Goal: Information Seeking & Learning: Learn about a topic

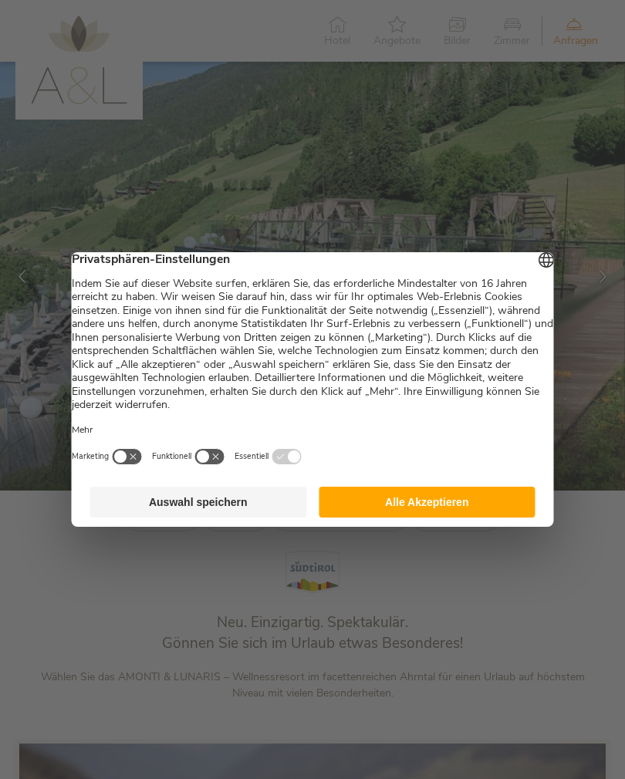
click at [371, 514] on button "Alle Akzeptieren" at bounding box center [427, 502] width 217 height 31
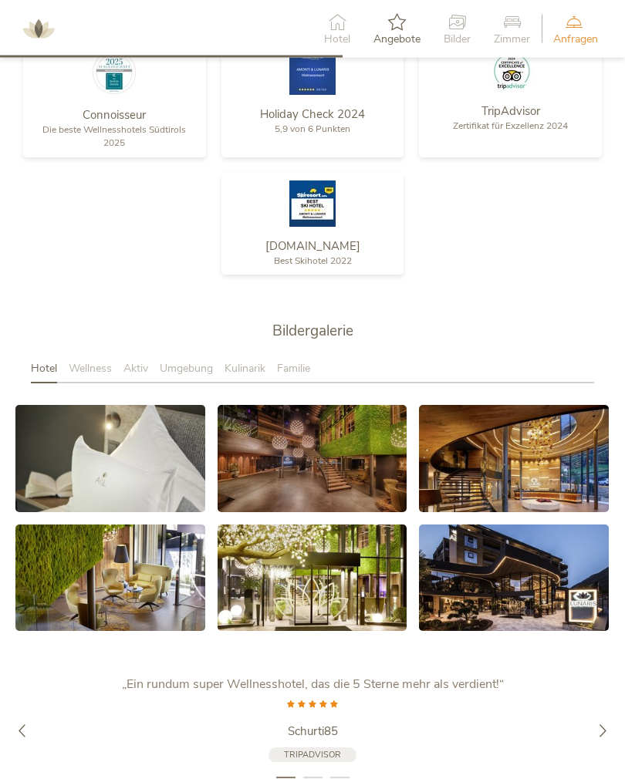
scroll to position [2155, 0]
click at [540, 587] on link at bounding box center [514, 577] width 190 height 106
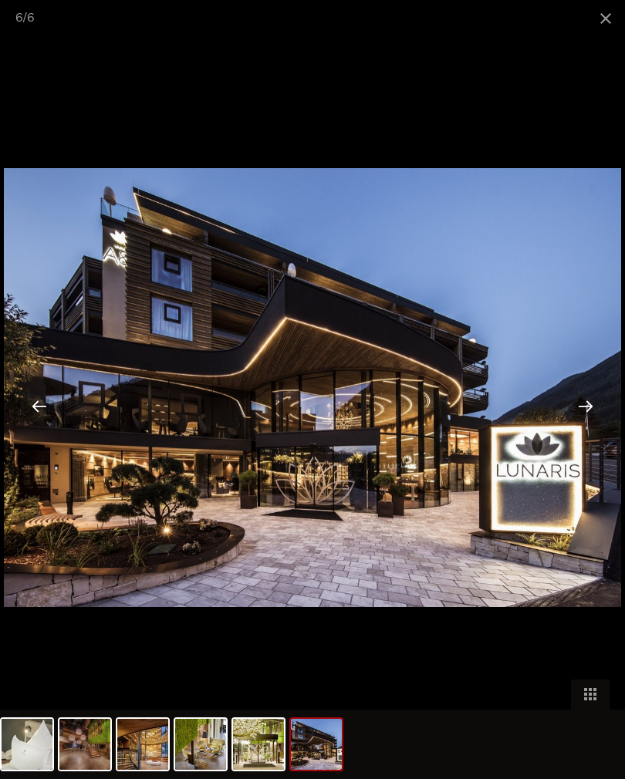
click at [586, 420] on div at bounding box center [586, 406] width 48 height 48
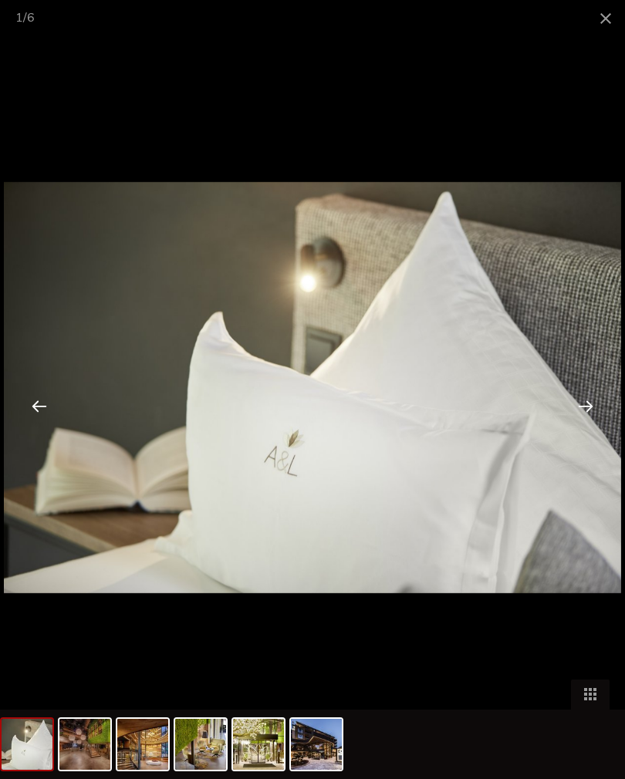
click at [591, 421] on div at bounding box center [586, 406] width 48 height 48
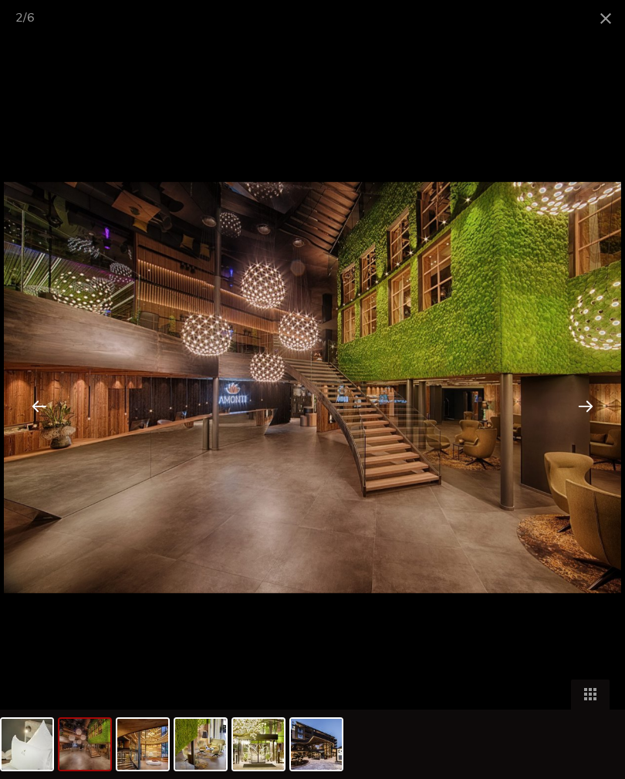
click at [592, 425] on div at bounding box center [586, 406] width 48 height 48
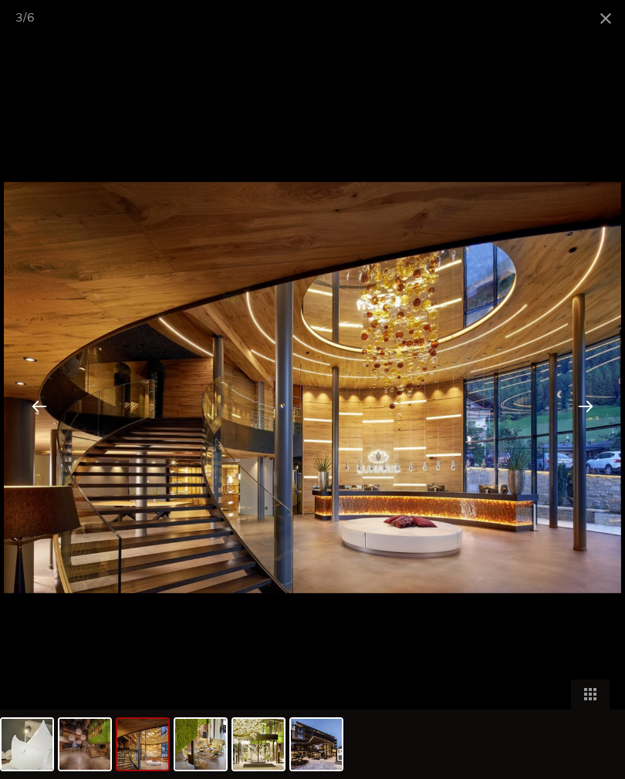
click at [595, 422] on div at bounding box center [586, 406] width 48 height 48
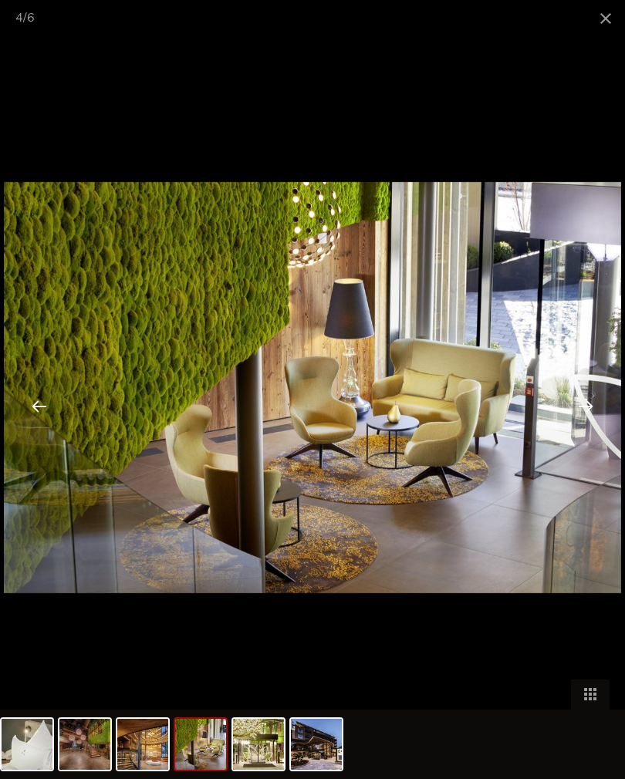
click at [595, 422] on div at bounding box center [586, 406] width 48 height 48
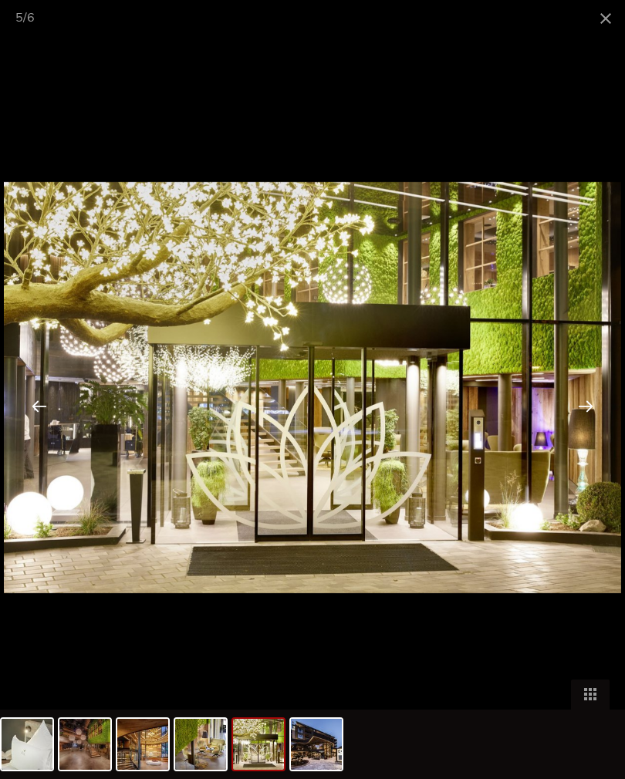
click at [610, 17] on span at bounding box center [605, 18] width 39 height 36
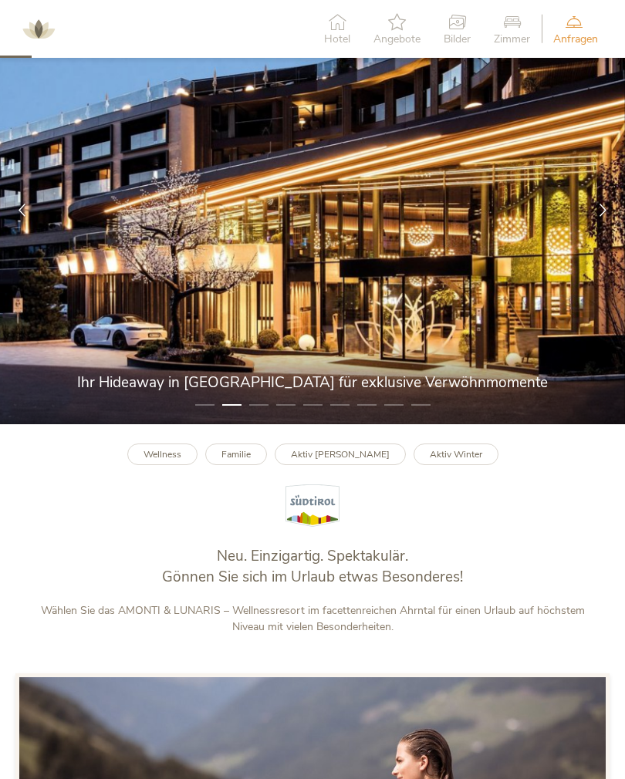
scroll to position [0, 0]
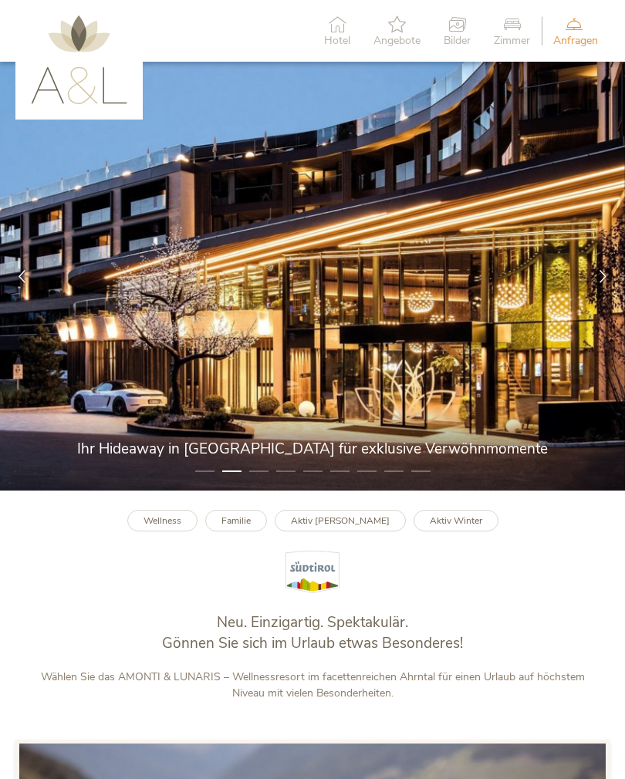
click at [336, 21] on icon at bounding box center [337, 23] width 26 height 17
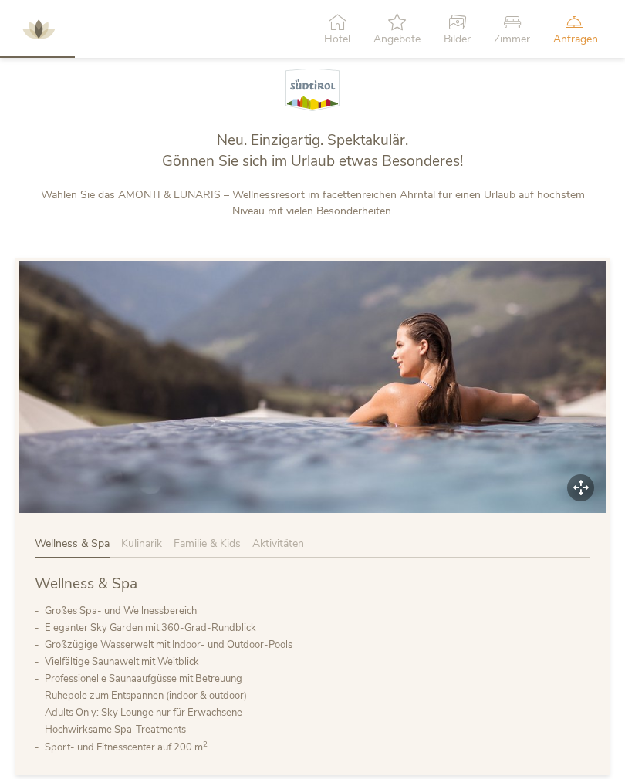
scroll to position [548, 0]
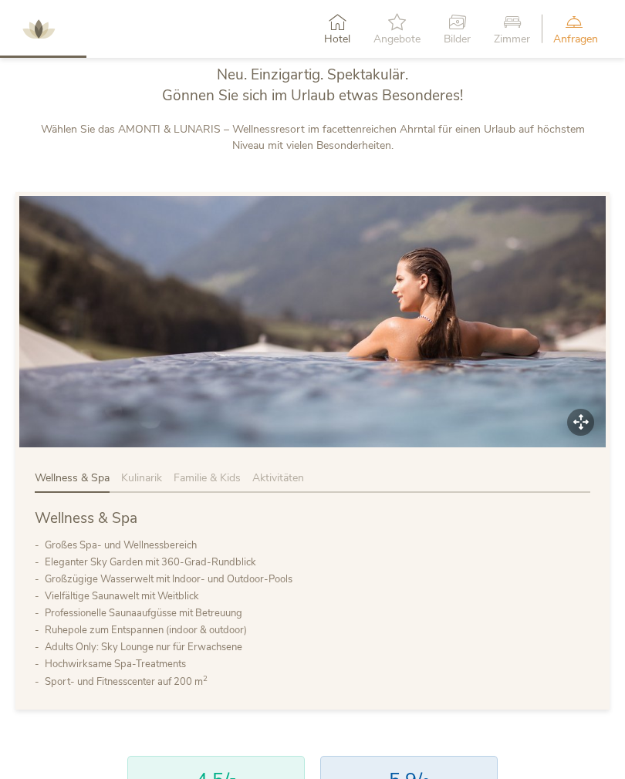
click at [47, 28] on img at bounding box center [38, 29] width 46 height 46
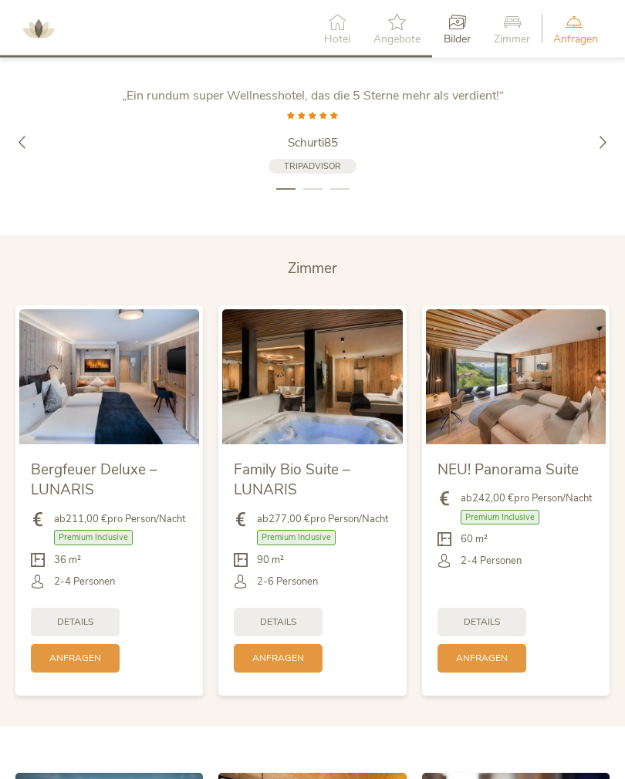
scroll to position [2745, 0]
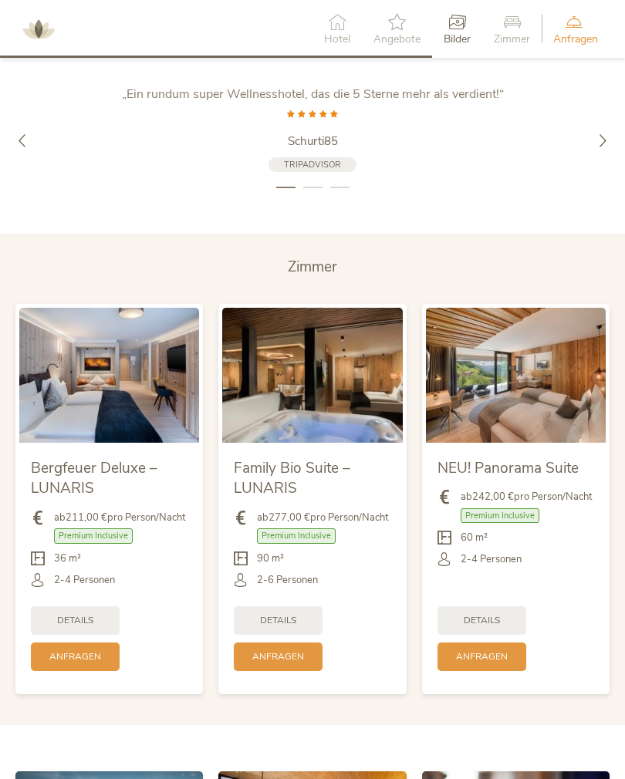
click at [103, 543] on span "Premium Inclusive" at bounding box center [93, 535] width 79 height 15
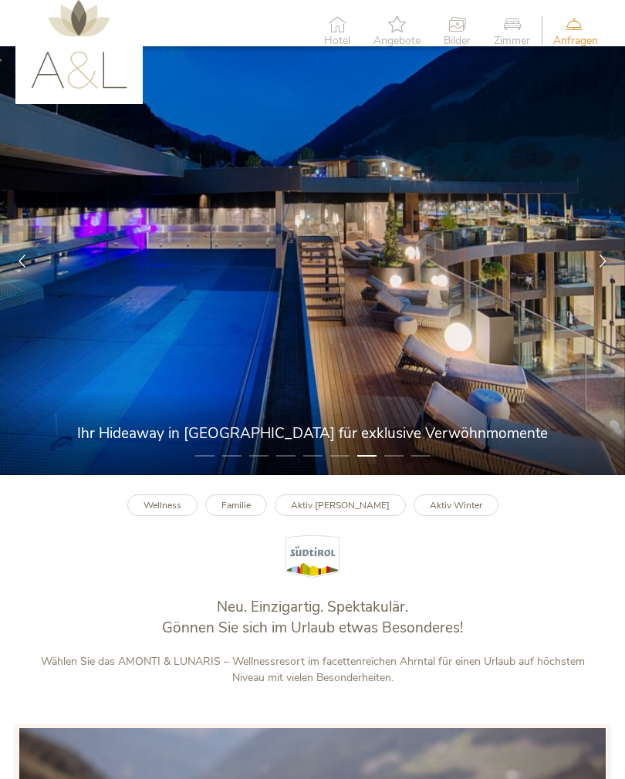
scroll to position [0, 0]
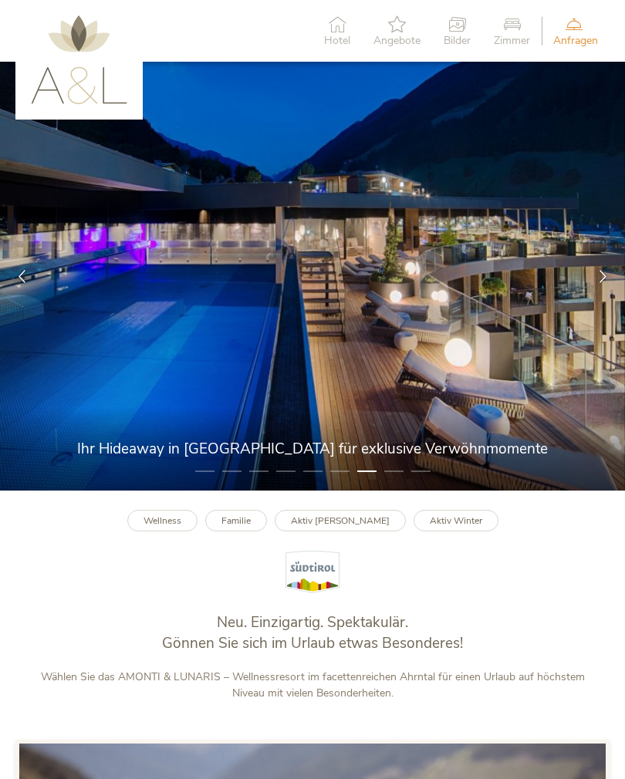
click at [337, 35] on span "Hotel" at bounding box center [337, 40] width 26 height 11
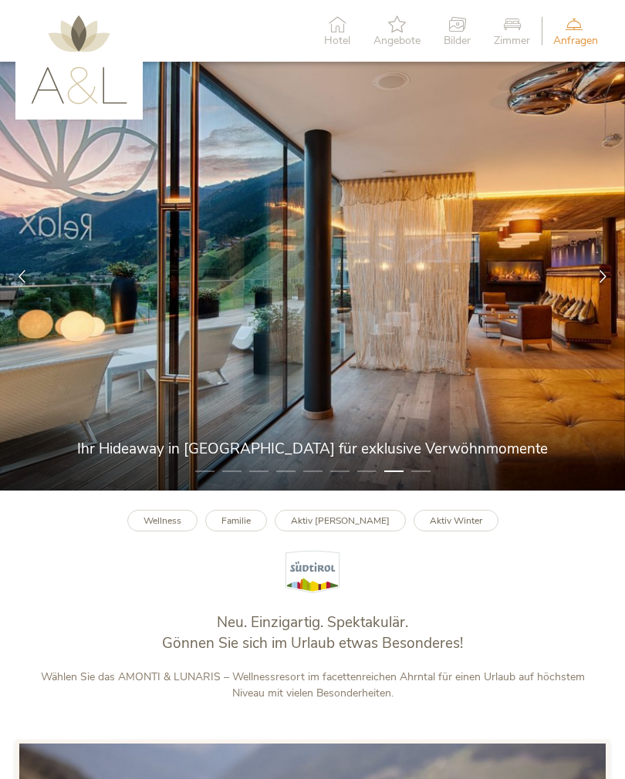
click at [109, 79] on img at bounding box center [79, 59] width 96 height 89
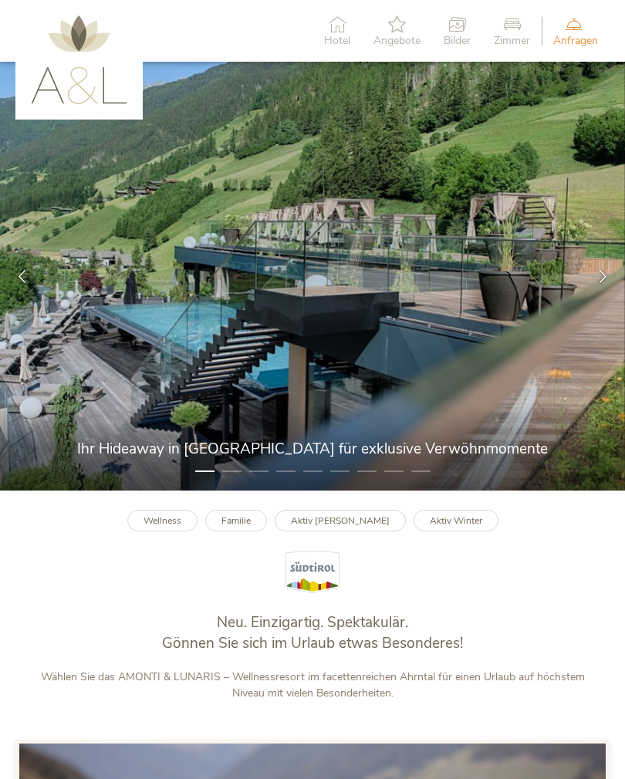
click at [454, 527] on b "Aktiv Winter" at bounding box center [456, 520] width 52 height 12
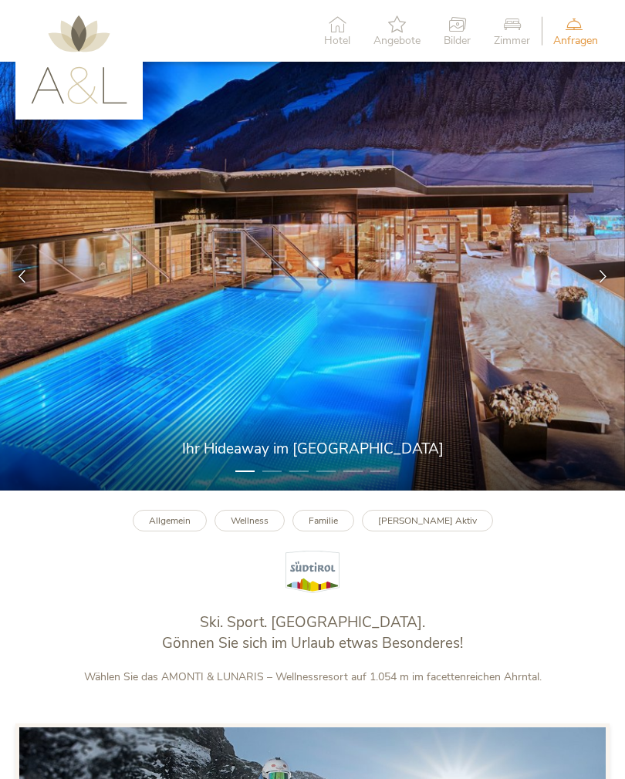
click at [606, 280] on icon at bounding box center [602, 275] width 13 height 13
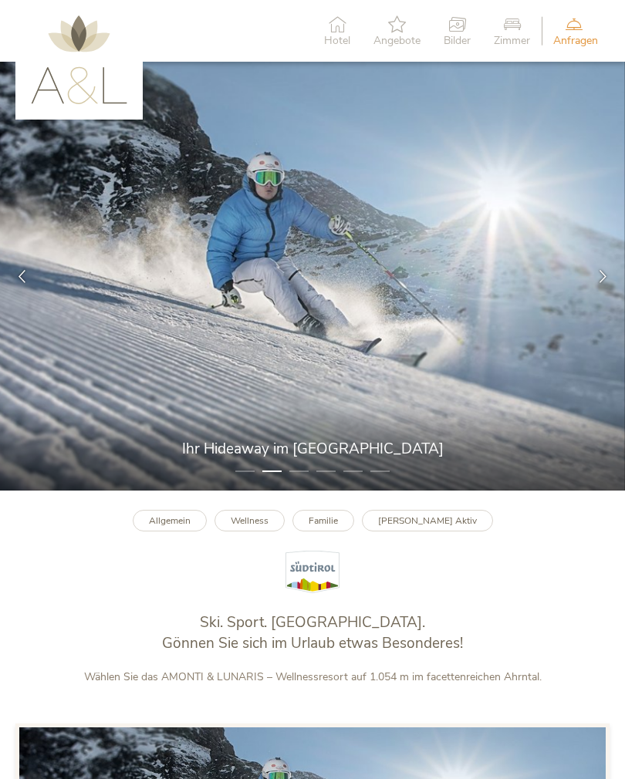
click at [608, 282] on icon at bounding box center [602, 275] width 13 height 13
click at [604, 282] on icon at bounding box center [602, 275] width 13 height 13
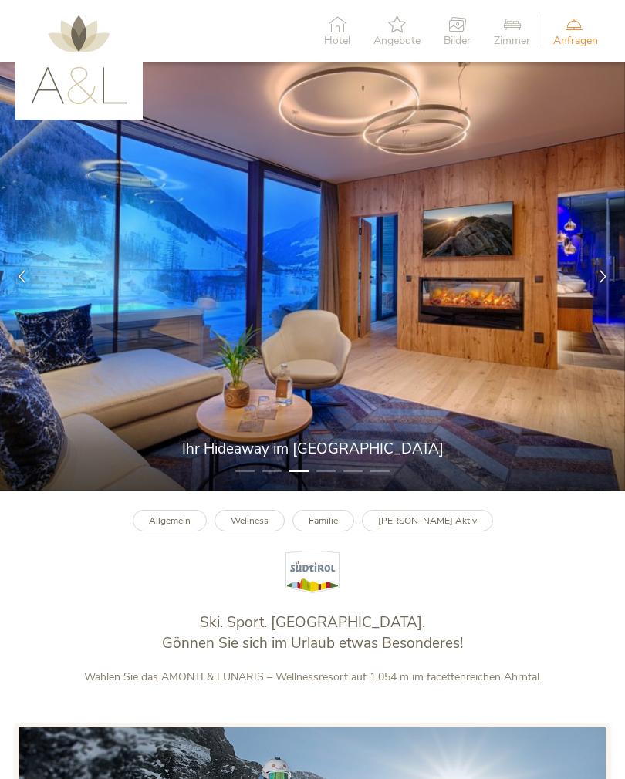
click at [602, 282] on icon at bounding box center [602, 275] width 13 height 13
click at [609, 282] on icon at bounding box center [602, 275] width 13 height 13
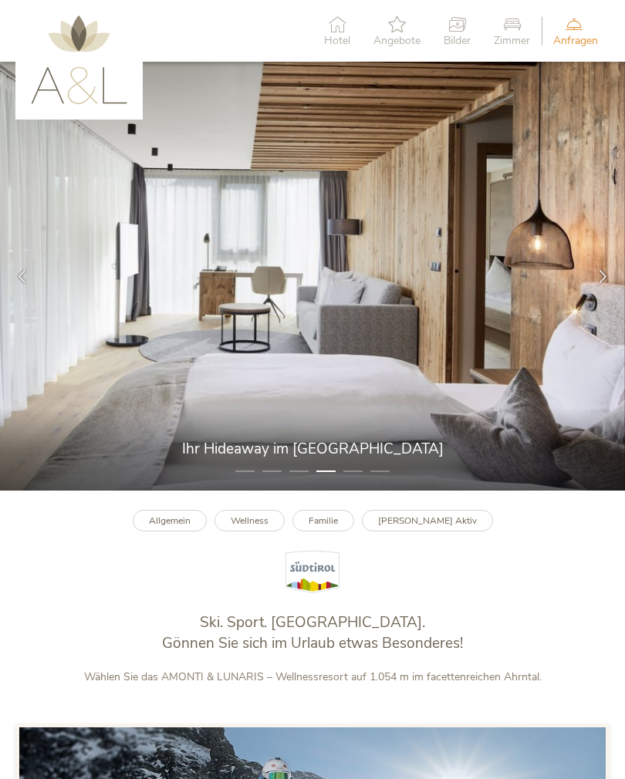
click at [609, 282] on icon at bounding box center [602, 275] width 13 height 13
click at [578, 28] on icon at bounding box center [573, 23] width 41 height 17
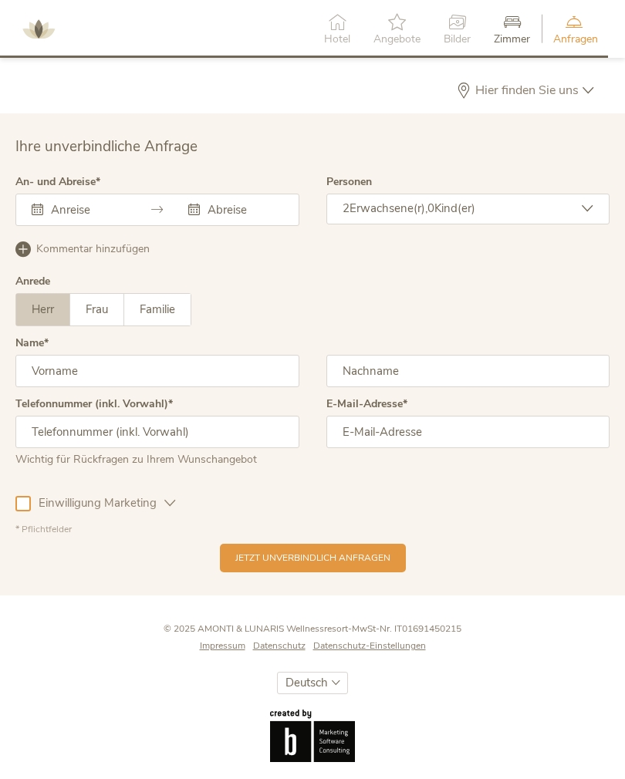
scroll to position [3583, 0]
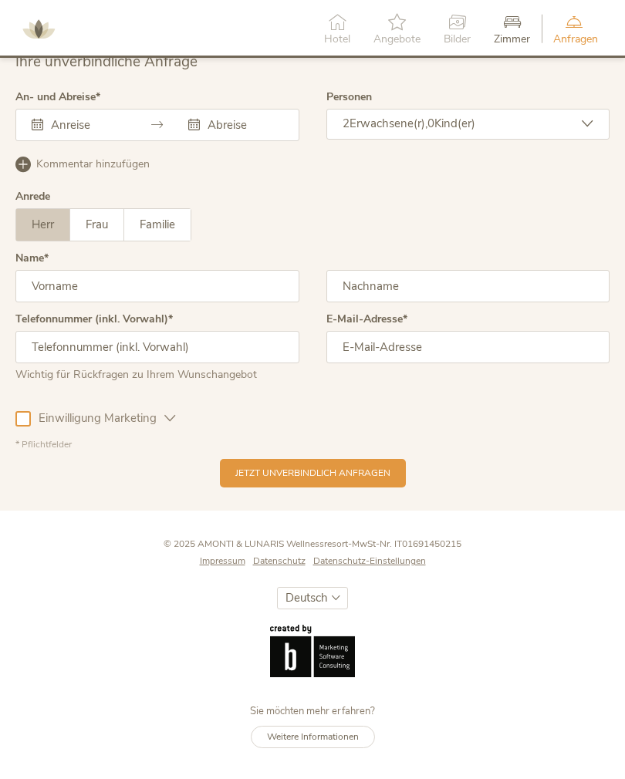
click at [226, 557] on span "Impressum" at bounding box center [223, 561] width 46 height 12
click at [521, 24] on icon at bounding box center [512, 21] width 36 height 17
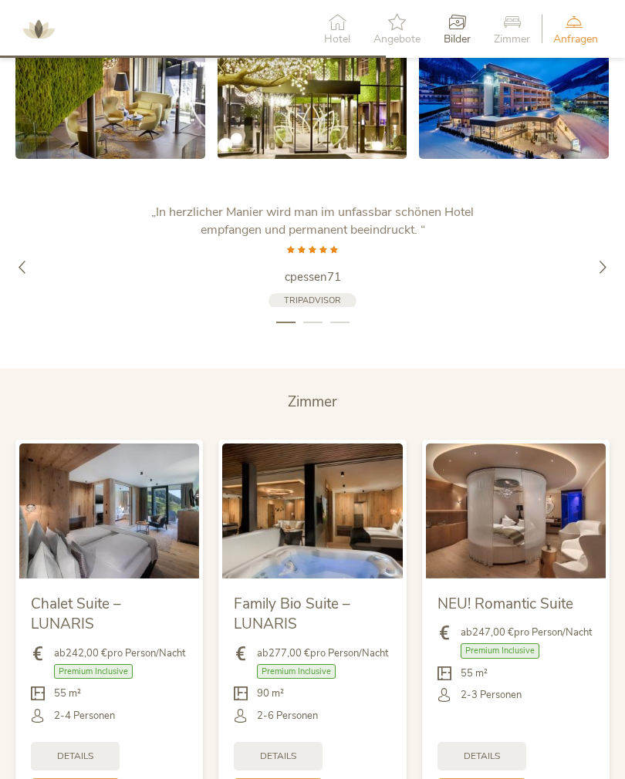
scroll to position [2201, 0]
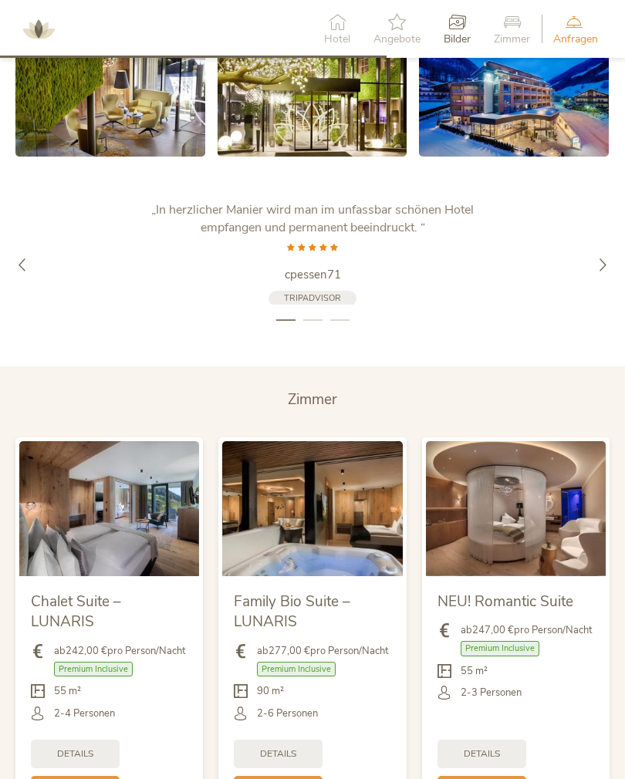
click at [276, 531] on img at bounding box center [312, 508] width 180 height 135
click at [285, 548] on img at bounding box center [312, 508] width 180 height 135
click at [285, 676] on span "Premium Inclusive" at bounding box center [296, 669] width 79 height 15
click at [282, 676] on span "Premium Inclusive" at bounding box center [296, 669] width 79 height 15
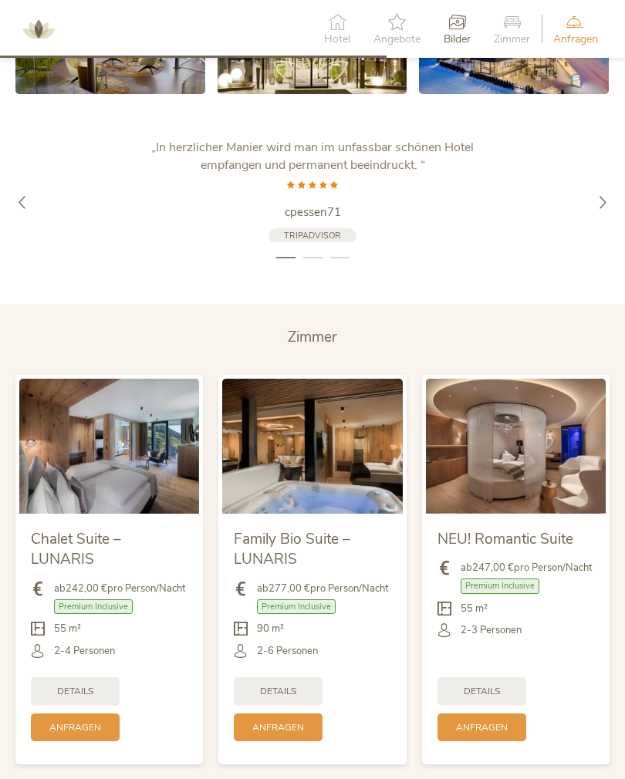
scroll to position [2268, 0]
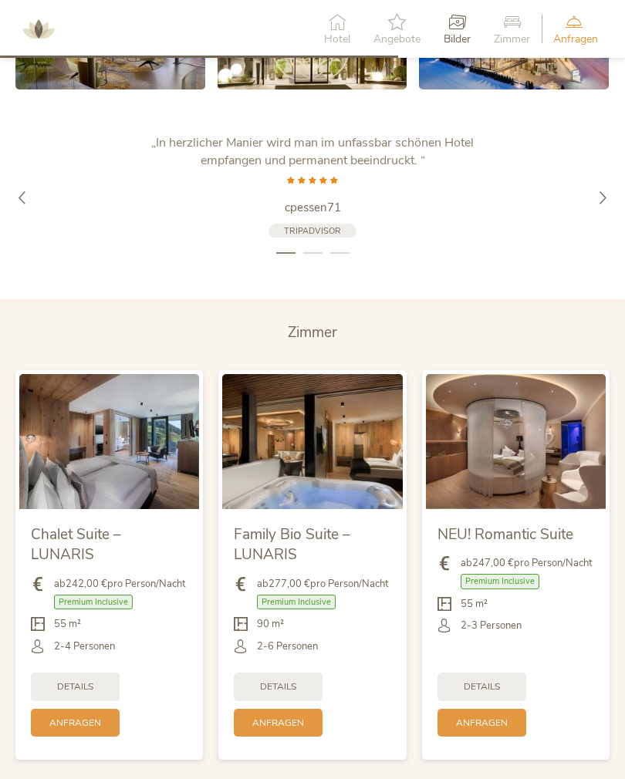
click at [262, 693] on span "Details" at bounding box center [278, 686] width 36 height 13
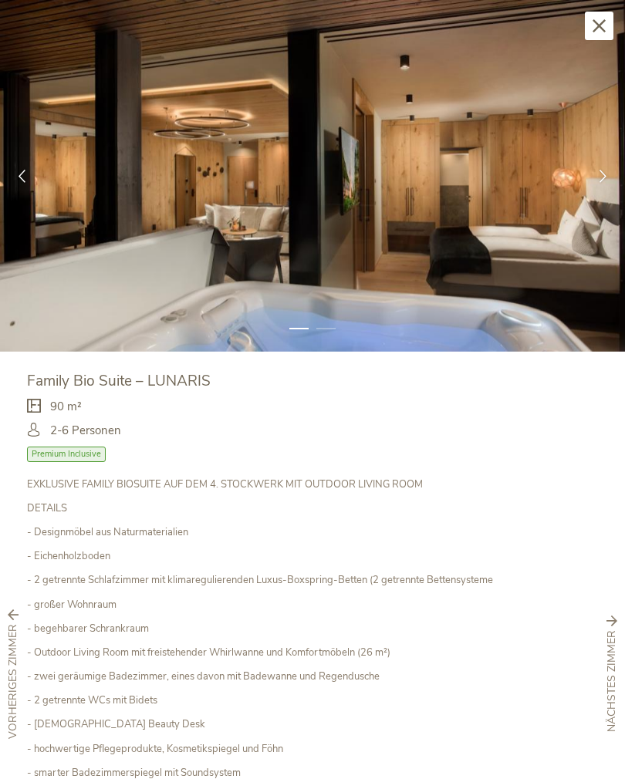
scroll to position [0, 0]
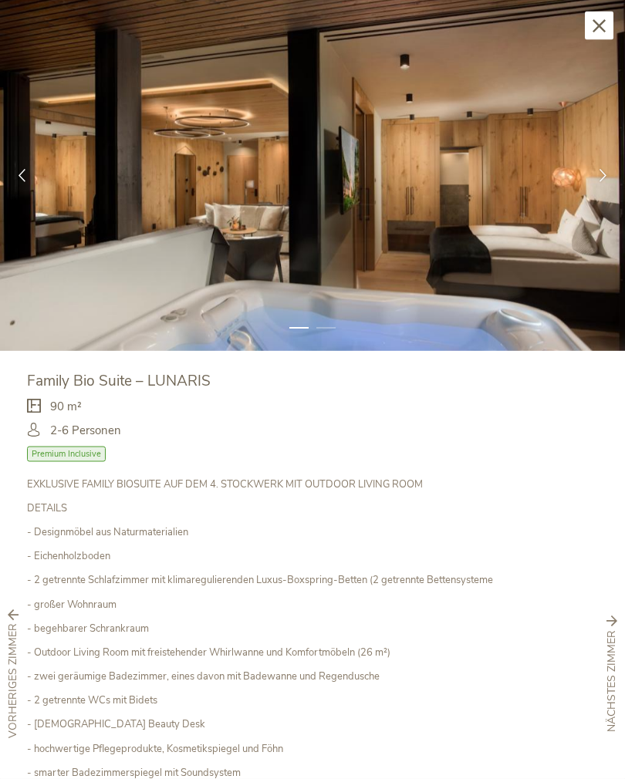
click at [20, 170] on icon at bounding box center [21, 175] width 13 height 13
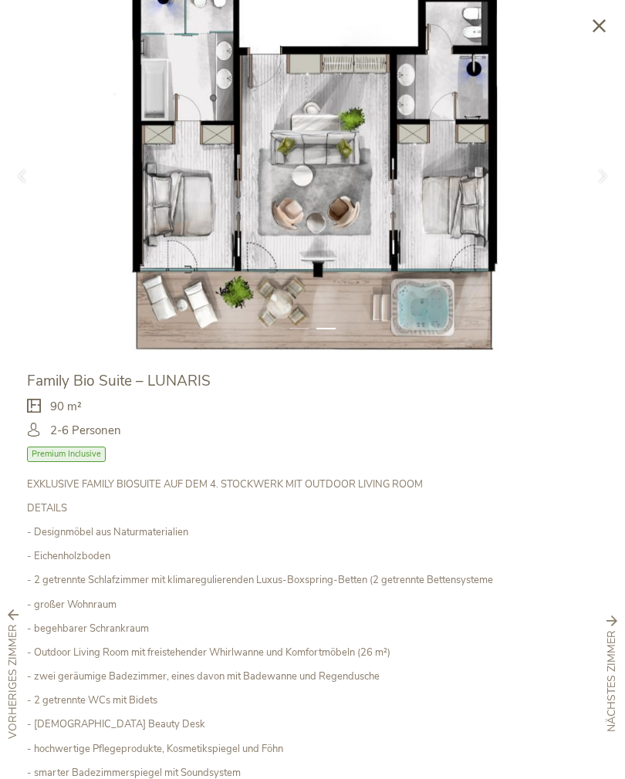
click at [598, 28] on icon at bounding box center [598, 25] width 13 height 13
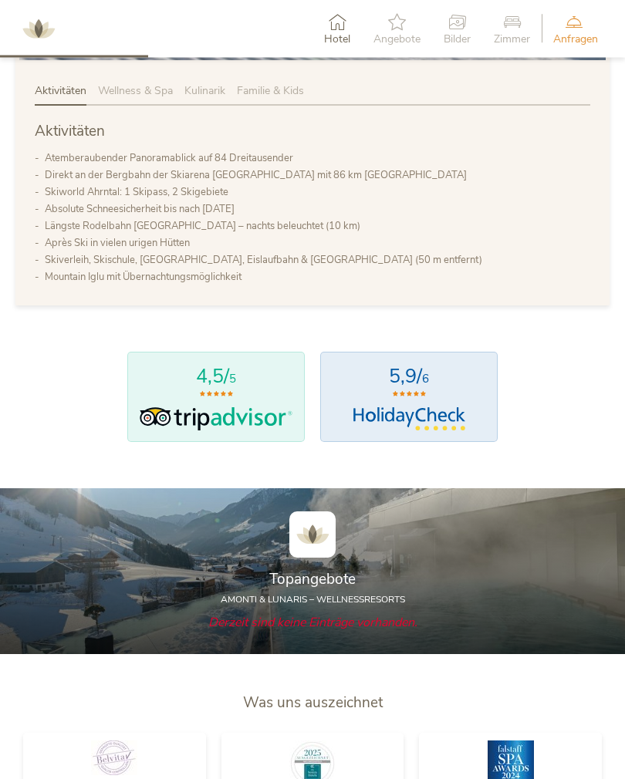
scroll to position [919, 0]
